Goal: Transaction & Acquisition: Purchase product/service

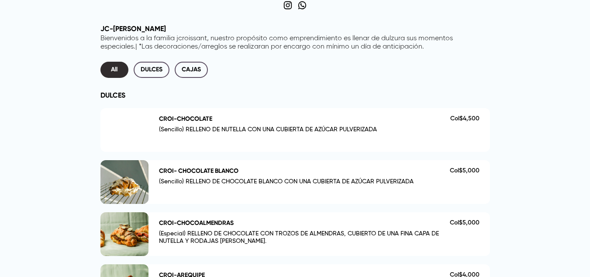
scroll to position [175, 0]
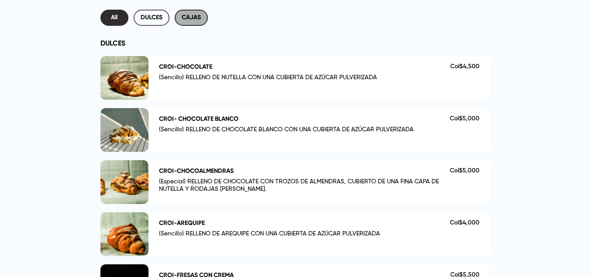
click at [196, 22] on span "CAJAS" at bounding box center [191, 17] width 19 height 11
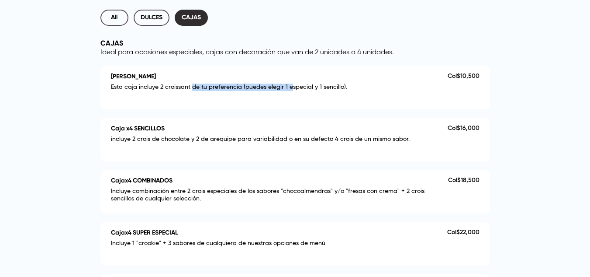
drag, startPoint x: 191, startPoint y: 84, endPoint x: 288, endPoint y: 86, distance: 97.0
click at [288, 86] on p "Esta caja incluye 2 croissant de tu preferencia (puedes elegir 1 especial y 1 s…" at bounding box center [279, 88] width 337 height 11
click at [354, 84] on p "Esta caja incluye 2 croissant de tu preferencia (puedes elegir 1 especial y 1 s…" at bounding box center [279, 88] width 337 height 11
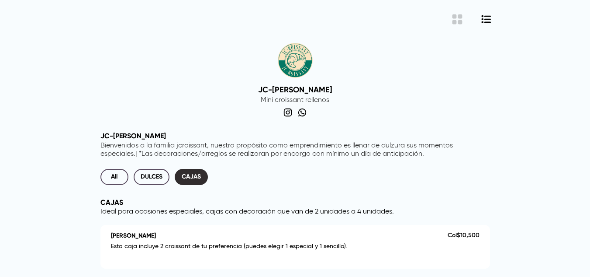
scroll to position [0, 0]
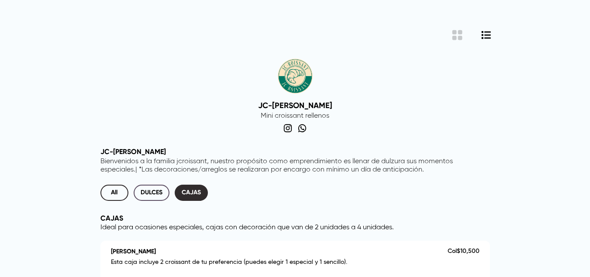
click at [111, 195] on span "All" at bounding box center [114, 192] width 14 height 11
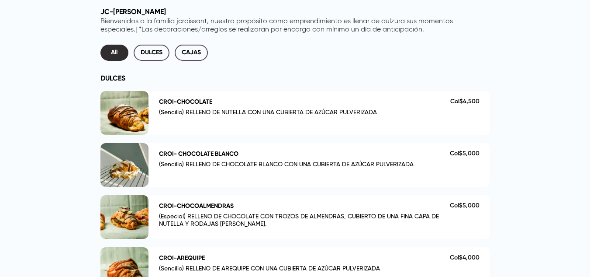
scroll to position [175, 0]
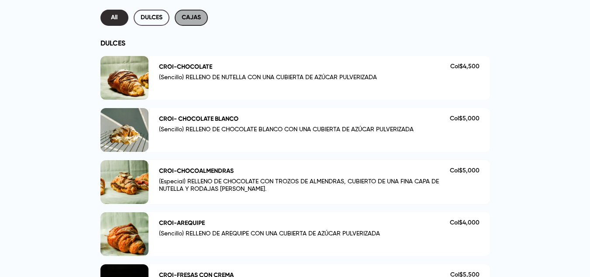
click at [190, 14] on span "CAJAS" at bounding box center [191, 17] width 19 height 11
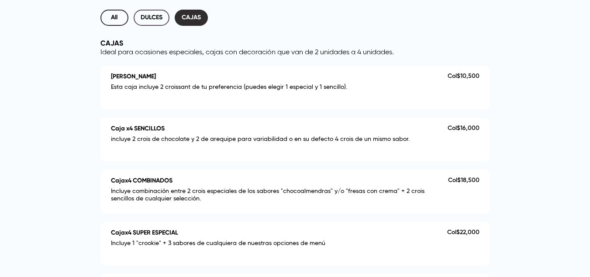
click at [111, 19] on span "All" at bounding box center [114, 17] width 14 height 11
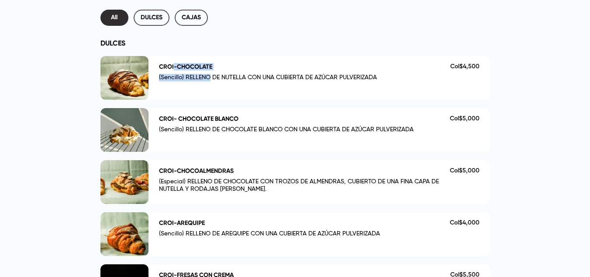
drag, startPoint x: 174, startPoint y: 67, endPoint x: 211, endPoint y: 79, distance: 38.1
click at [211, 79] on div "CROI-CHOCOLATE (Sencillo) RELLENO DE NUTELLA CON UNA CUBIERTA DE AZÚCAR PULVERI…" at bounding box center [304, 77] width 291 height 29
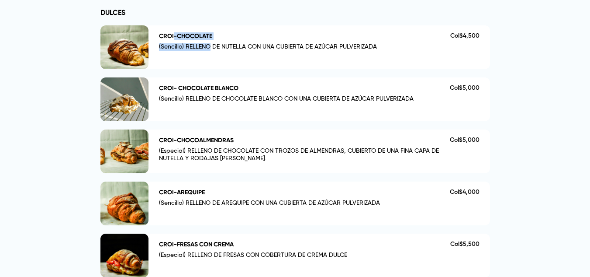
scroll to position [218, 0]
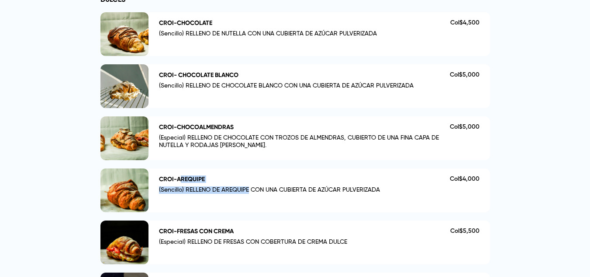
drag, startPoint x: 192, startPoint y: 171, endPoint x: 250, endPoint y: 194, distance: 62.7
click at [250, 194] on div "CROI-AREQUIPE (Sencillo) RELLENO DE AREQUIPE CON UNA CUBIERTA DE AZÚCAR PULVERI…" at bounding box center [320, 190] width 342 height 44
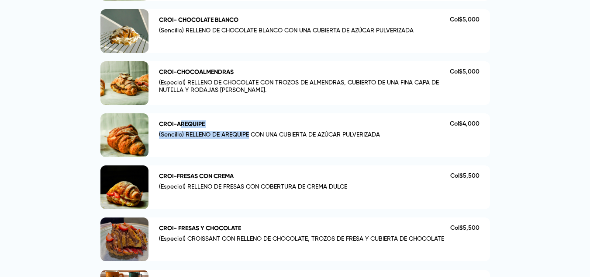
scroll to position [262, 0]
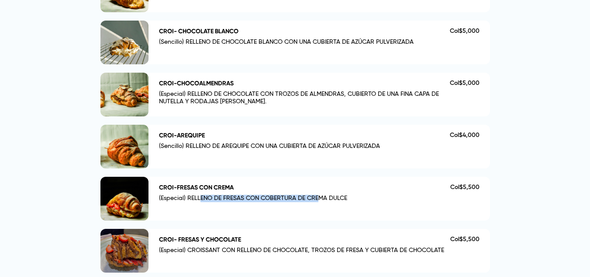
drag, startPoint x: 199, startPoint y: 198, endPoint x: 318, endPoint y: 199, distance: 118.9
click at [318, 199] on p "(Especial) RELLENO DE FRESAS CON COBERTURA DE CREMA DULCE" at bounding box center [304, 199] width 291 height 11
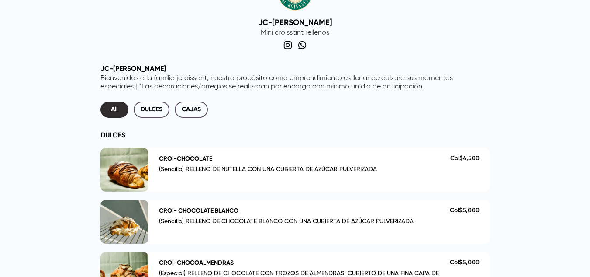
scroll to position [175, 0]
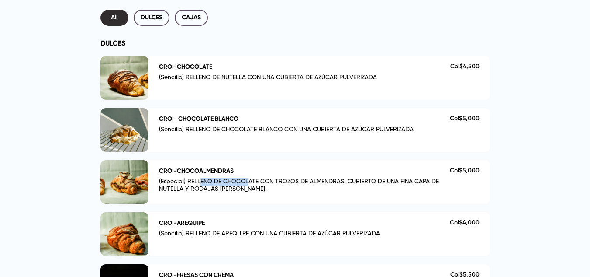
drag, startPoint x: 199, startPoint y: 180, endPoint x: 248, endPoint y: 180, distance: 48.5
click at [248, 180] on p "(Especial) RELLENO DE CHOCOLATE CON TROZOS DE ALMENDRAS, CUBIERTO DE UNA FINA C…" at bounding box center [304, 187] width 291 height 18
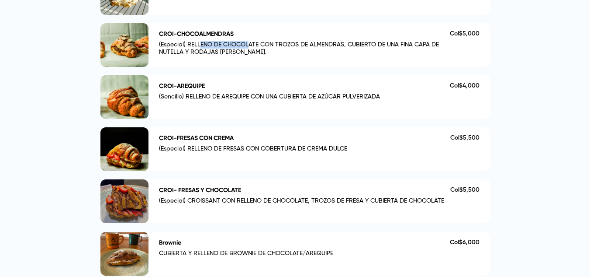
scroll to position [350, 0]
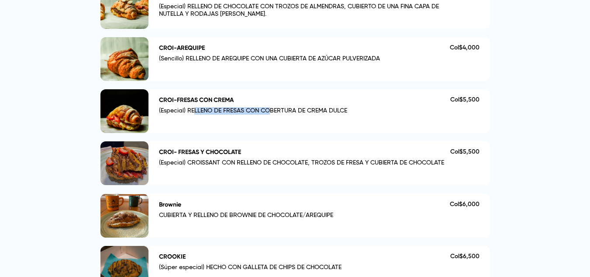
drag, startPoint x: 195, startPoint y: 109, endPoint x: 269, endPoint y: 111, distance: 73.9
click at [269, 111] on p "(Especial) RELLENO DE FRESAS CON COBERTURA DE CREMA DULCE" at bounding box center [304, 112] width 291 height 11
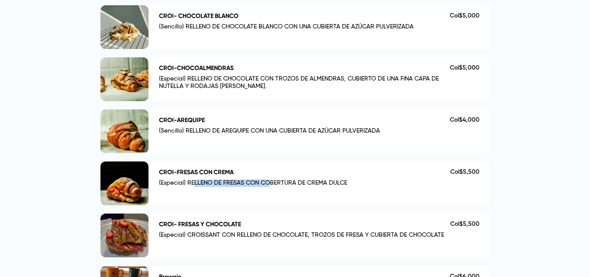
scroll to position [262, 0]
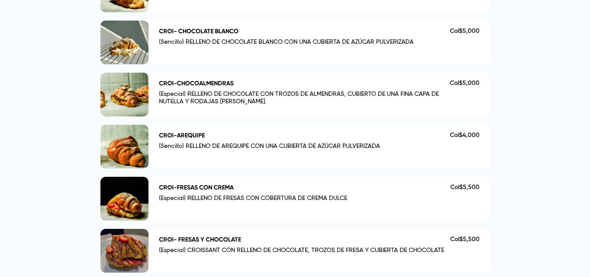
click at [135, 207] on div at bounding box center [125, 199] width 48 height 44
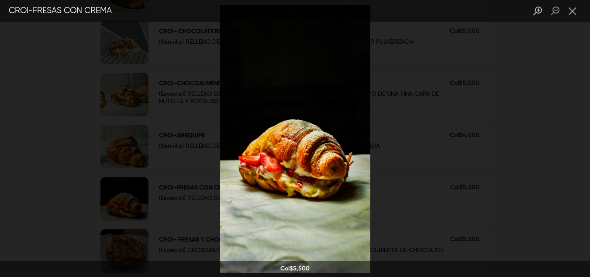
click at [166, 176] on div "Lightbox" at bounding box center [295, 138] width 590 height 277
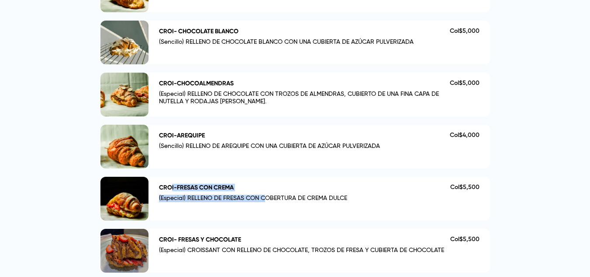
drag, startPoint x: 172, startPoint y: 187, endPoint x: 265, endPoint y: 196, distance: 94.0
click at [265, 196] on div "CROI-FRESAS CON CREMA (Especial) RELLENO DE FRESAS CON COBERTURA DE CREMA DULCE" at bounding box center [304, 198] width 291 height 29
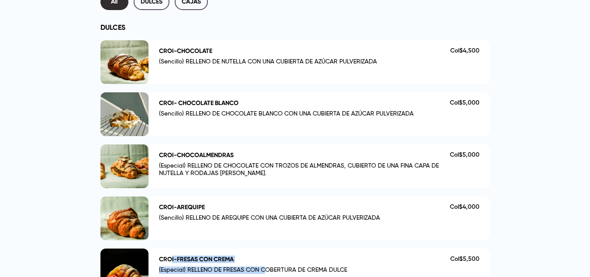
scroll to position [175, 0]
